Goal: Communication & Community: Participate in discussion

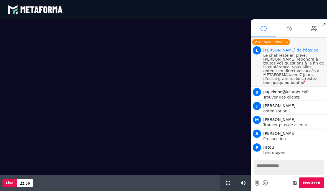
scroll to position [463, 0]
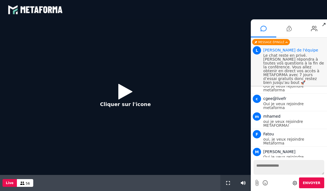
click at [119, 92] on icon at bounding box center [125, 92] width 14 height 18
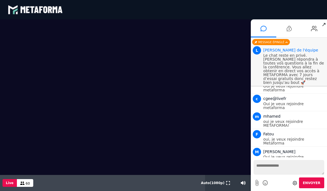
click at [44, 79] on video at bounding box center [125, 97] width 251 height 156
click at [225, 186] on button at bounding box center [228, 183] width 6 height 16
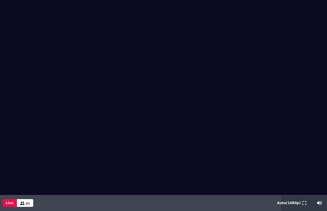
click at [26, 191] on span "60" at bounding box center [28, 204] width 4 height 4
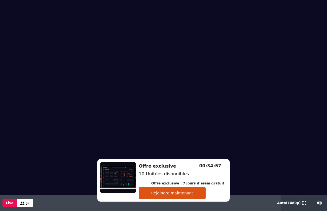
click at [188, 191] on button "Rejoindre maintenant" at bounding box center [172, 194] width 67 height 12
click at [266, 132] on video at bounding box center [163, 97] width 327 height 195
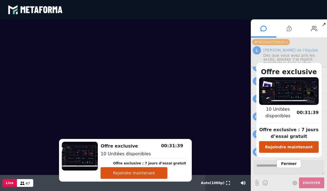
click at [291, 162] on span "Fermer" at bounding box center [288, 164] width 24 height 9
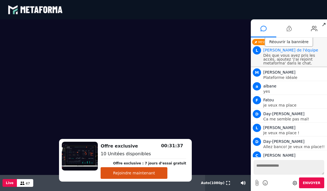
scroll to position [643, 0]
click at [293, 163] on textarea at bounding box center [288, 167] width 71 height 15
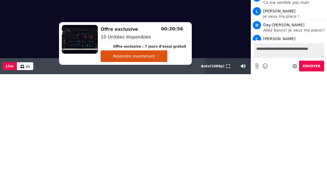
type textarea "**********"
click at [316, 66] on span "Envoyer" at bounding box center [311, 66] width 17 height 4
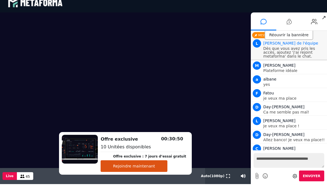
scroll to position [643, 0]
click at [302, 35] on div "Réouvrir la bannière" at bounding box center [289, 35] width 49 height 9
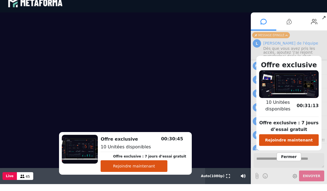
click at [293, 158] on span "Fermer" at bounding box center [288, 157] width 24 height 9
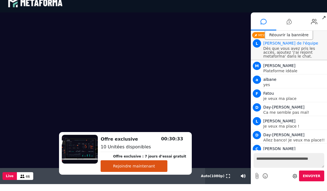
click at [297, 174] on icon at bounding box center [295, 176] width 4 height 4
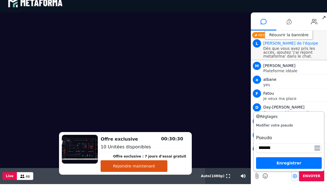
click at [297, 175] on icon at bounding box center [295, 176] width 4 height 4
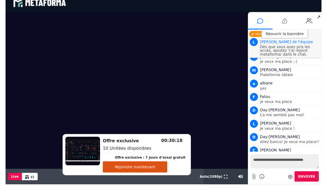
scroll to position [0, 0]
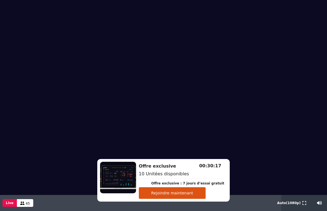
click at [289, 111] on video at bounding box center [163, 97] width 327 height 195
click at [303, 191] on button at bounding box center [304, 203] width 6 height 16
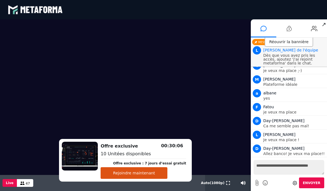
click at [214, 181] on span "Auto ( 1080 p)" at bounding box center [213, 183] width 24 height 4
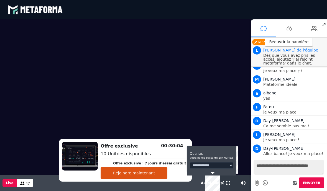
click at [211, 181] on span "Auto ( 1080 p)" at bounding box center [213, 183] width 24 height 4
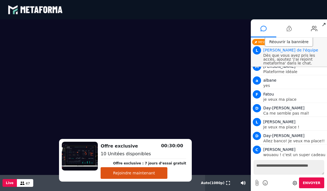
scroll to position [647, 0]
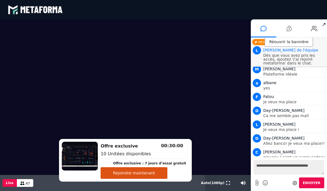
click at [293, 29] on li at bounding box center [288, 28] width 25 height 18
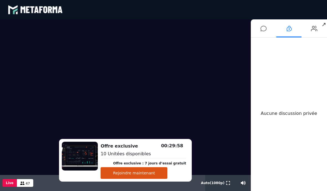
click at [316, 27] on icon at bounding box center [314, 29] width 7 height 14
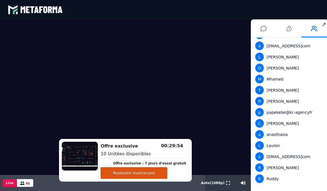
scroll to position [401, 0]
click at [266, 28] on icon at bounding box center [263, 29] width 6 height 14
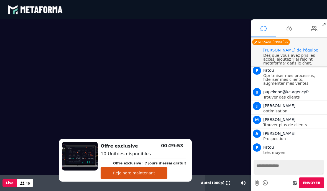
scroll to position [643, 0]
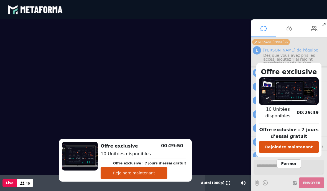
click at [292, 164] on span "Fermer" at bounding box center [288, 164] width 24 height 9
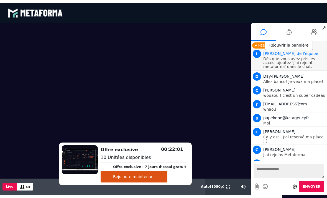
scroll to position [726, 0]
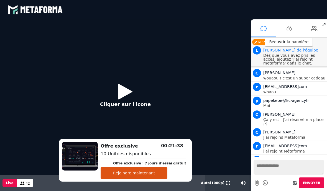
click at [210, 115] on div "Cliquer sur l'icone" at bounding box center [125, 97] width 251 height 156
click at [116, 94] on button "Cliquer sur l'icone" at bounding box center [125, 98] width 62 height 36
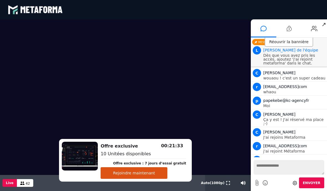
click at [323, 25] on span "↗" at bounding box center [324, 24] width 6 height 10
click at [230, 178] on button at bounding box center [228, 183] width 6 height 16
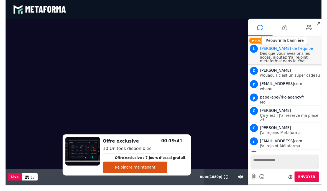
scroll to position [719, 0]
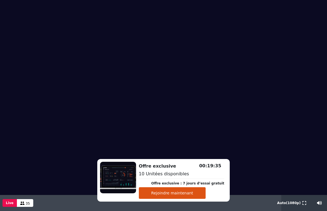
click at [292, 102] on video at bounding box center [163, 97] width 327 height 195
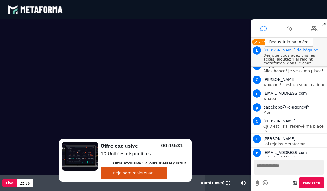
click at [147, 174] on button "Rejoindre maintenant" at bounding box center [134, 173] width 67 height 12
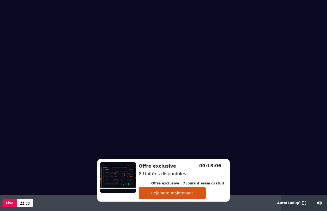
click at [302, 191] on icon at bounding box center [304, 203] width 4 height 4
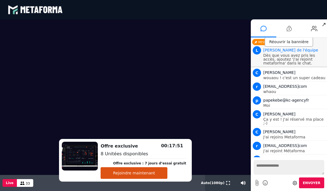
scroll to position [726, 0]
click at [272, 166] on textarea at bounding box center [288, 167] width 71 height 15
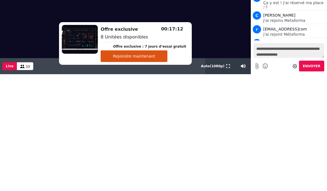
type textarea "**********"
click at [317, 65] on span "Envoyer" at bounding box center [311, 66] width 17 height 4
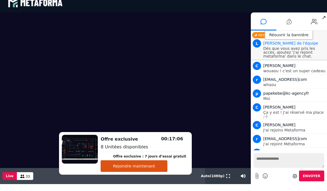
scroll to position [726, 0]
click at [12, 145] on video at bounding box center [125, 90] width 251 height 156
click at [322, 17] on span "↗" at bounding box center [324, 17] width 6 height 10
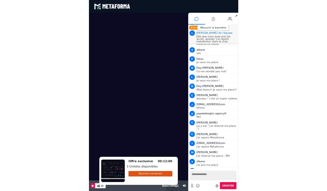
scroll to position [1, 0]
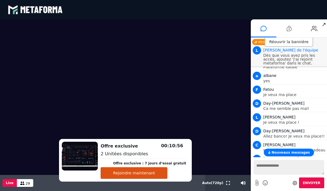
click at [158, 172] on button "Rejoindre maintenant" at bounding box center [134, 173] width 67 height 12
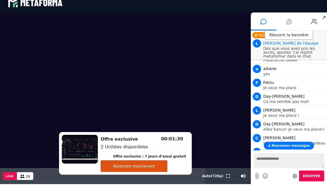
click at [278, 164] on textarea at bounding box center [288, 160] width 71 height 15
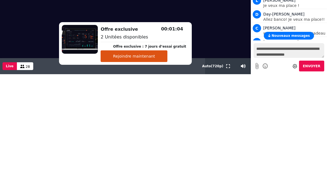
scroll to position [5, 0]
type textarea "**********"
click at [315, 67] on span "Envoyer" at bounding box center [311, 66] width 17 height 4
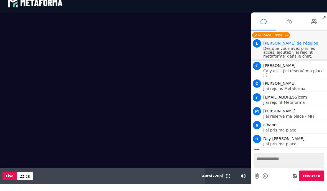
scroll to position [768, 0]
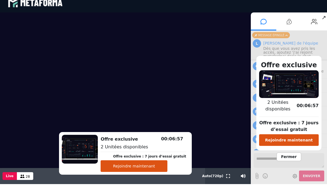
click at [291, 157] on span "Fermer" at bounding box center [288, 157] width 24 height 9
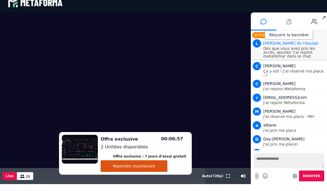
click at [281, 160] on textarea at bounding box center [288, 160] width 71 height 15
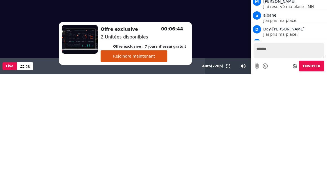
type textarea "*******"
click at [311, 68] on button "Envoyer" at bounding box center [311, 66] width 25 height 11
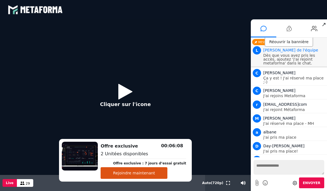
click at [127, 98] on icon at bounding box center [125, 92] width 14 height 18
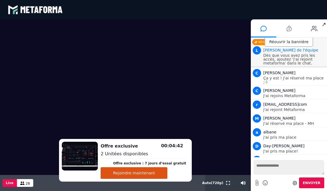
click at [273, 166] on textarea at bounding box center [288, 167] width 71 height 15
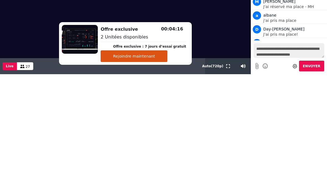
scroll to position [5, 0]
type textarea "**********"
click at [317, 66] on span "Envoyer" at bounding box center [311, 66] width 17 height 4
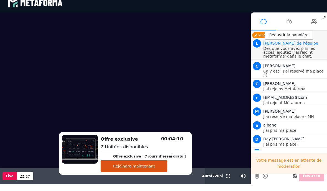
scroll to position [0, 0]
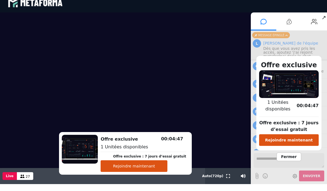
click at [294, 157] on span "Fermer" at bounding box center [288, 157] width 24 height 9
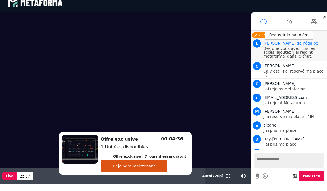
scroll to position [781, 0]
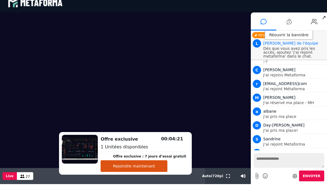
click at [268, 155] on textarea at bounding box center [288, 160] width 71 height 15
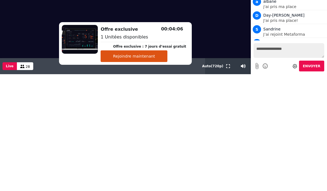
type textarea "**********"
click at [314, 67] on span "Envoyer" at bounding box center [311, 66] width 17 height 4
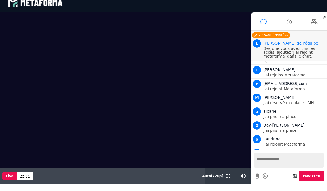
click at [193, 89] on video at bounding box center [125, 90] width 251 height 156
